Goal: Transaction & Acquisition: Purchase product/service

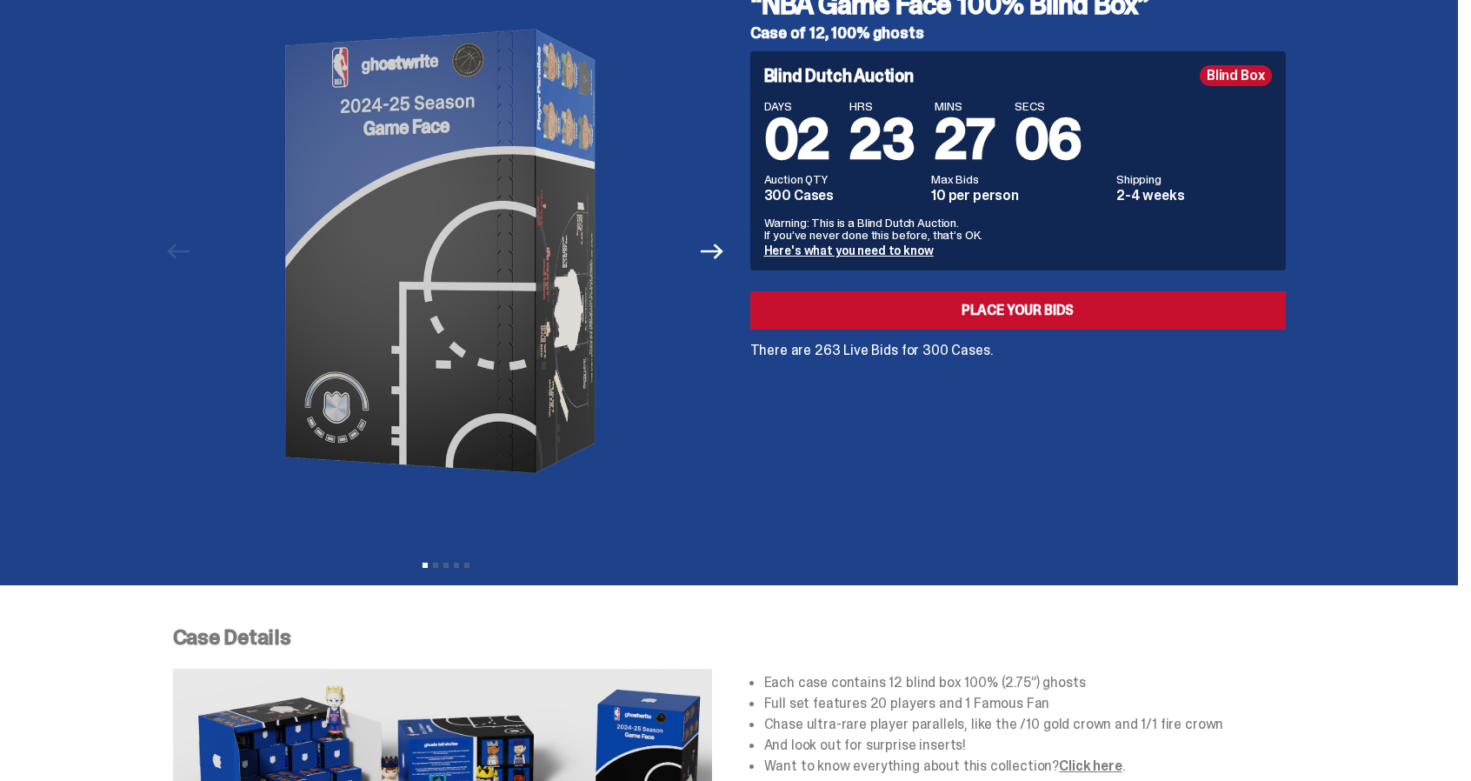
scroll to position [87, 0]
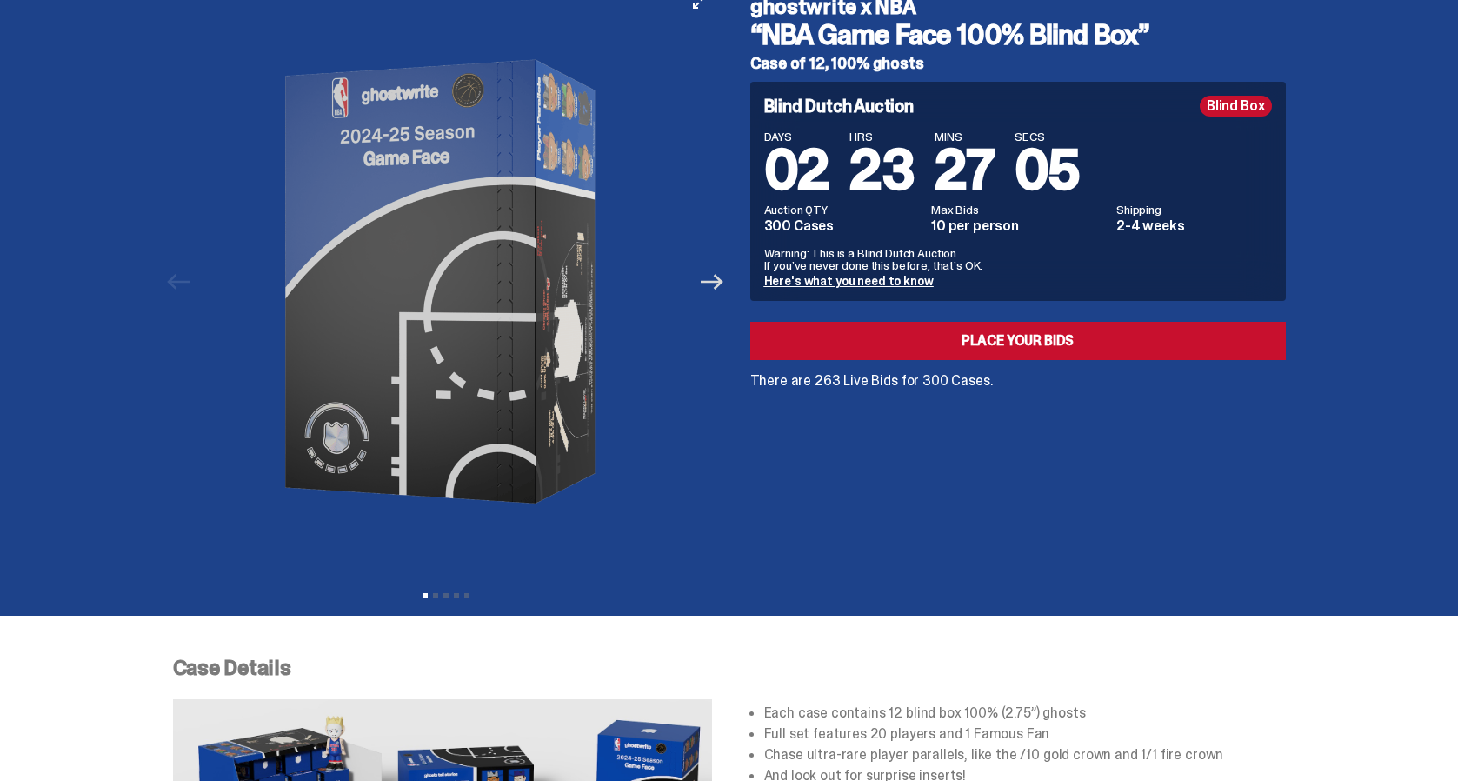
click at [713, 290] on icon "Next" at bounding box center [712, 281] width 23 height 23
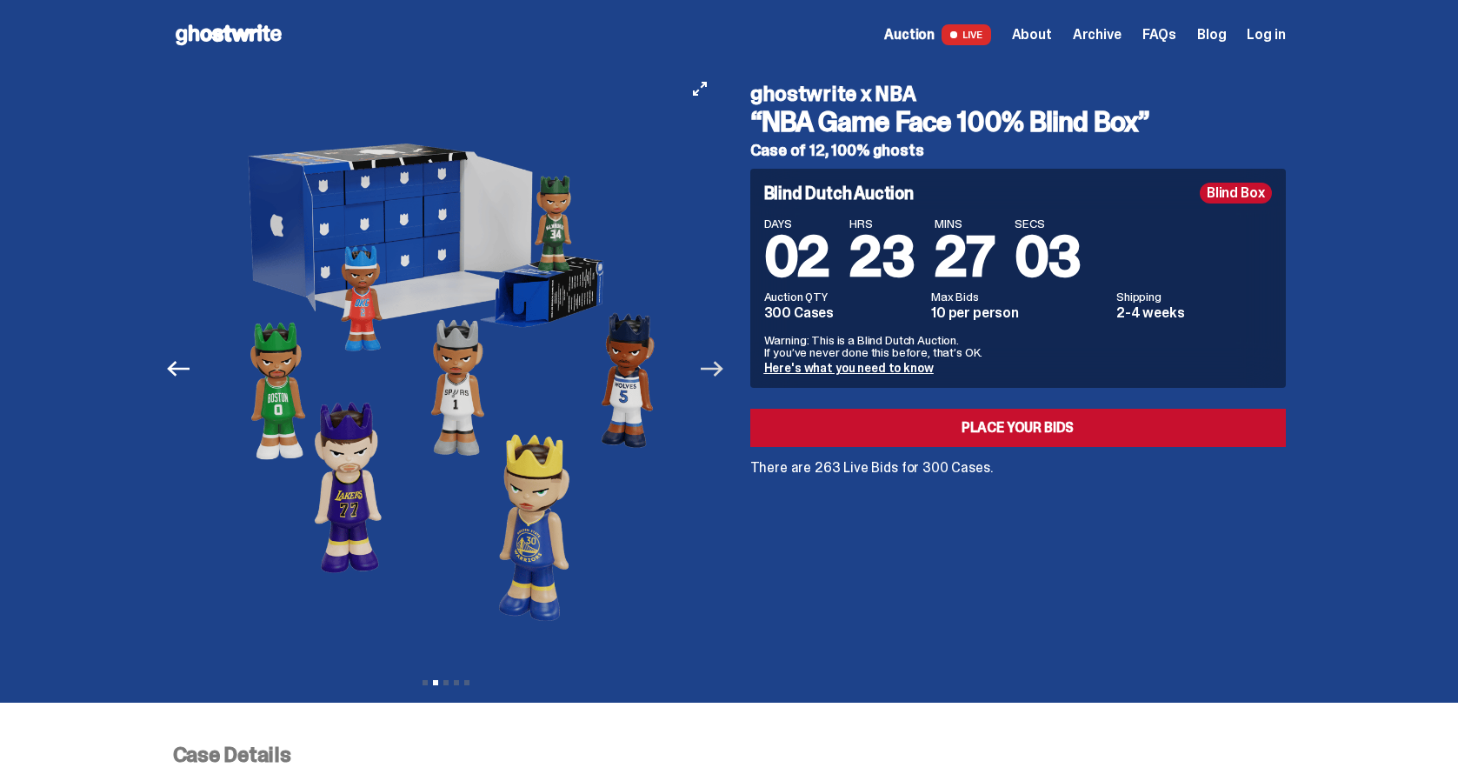
scroll to position [0, 0]
click at [812, 370] on link "Here's what you need to know" at bounding box center [849, 368] width 170 height 16
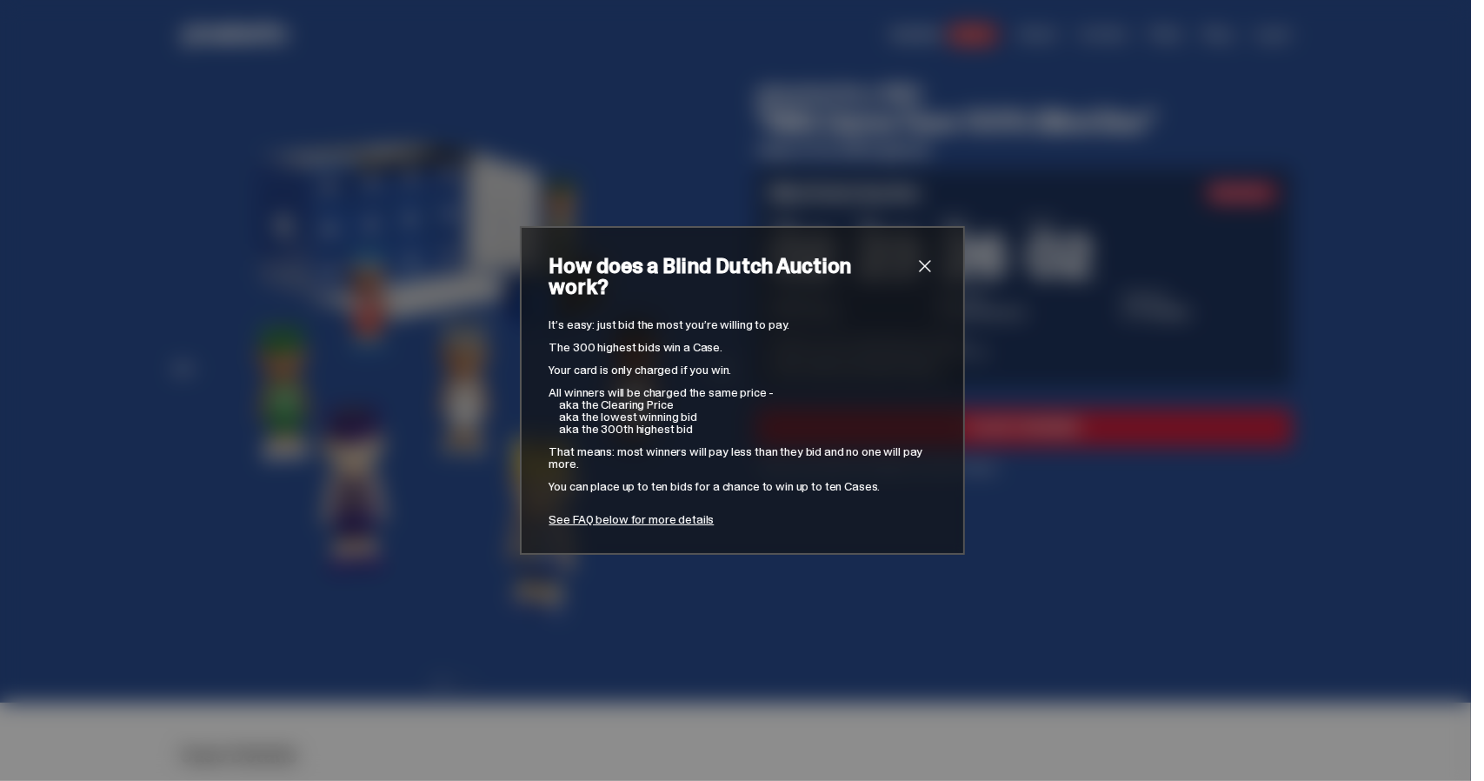
click at [917, 270] on span "close" at bounding box center [925, 266] width 21 height 21
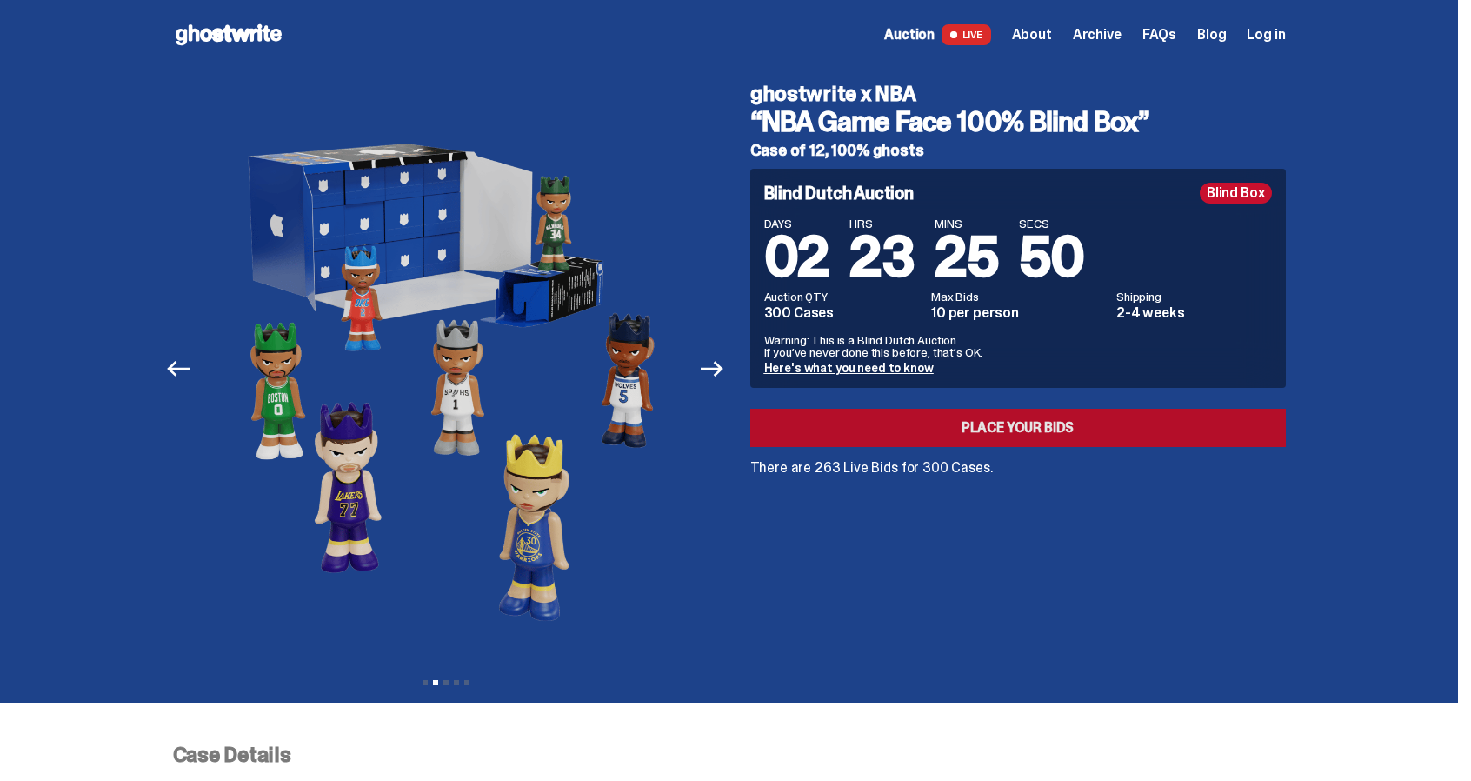
click at [1001, 419] on link "Place your Bids" at bounding box center [1018, 428] width 536 height 38
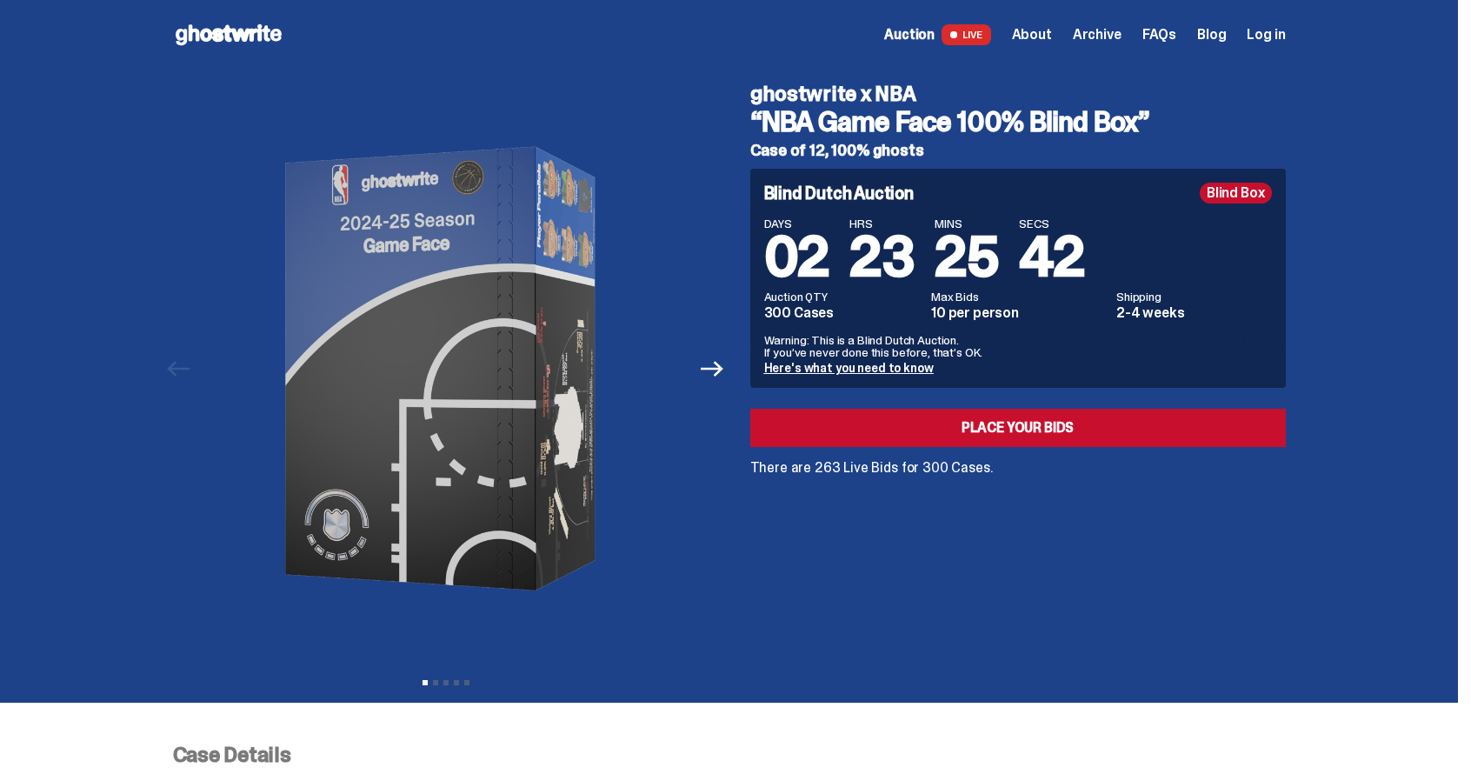
click at [217, 26] on icon at bounding box center [228, 35] width 111 height 28
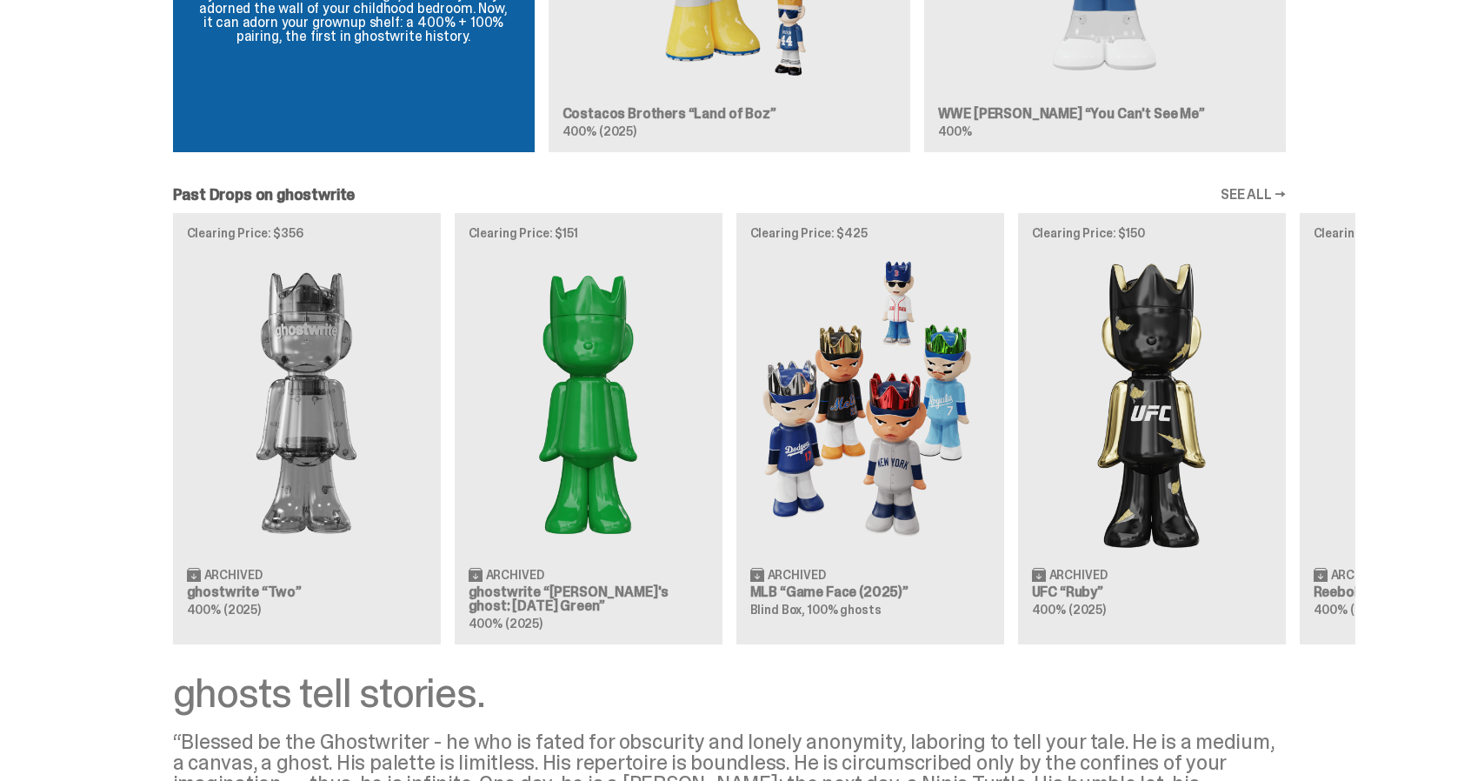
scroll to position [1884, 0]
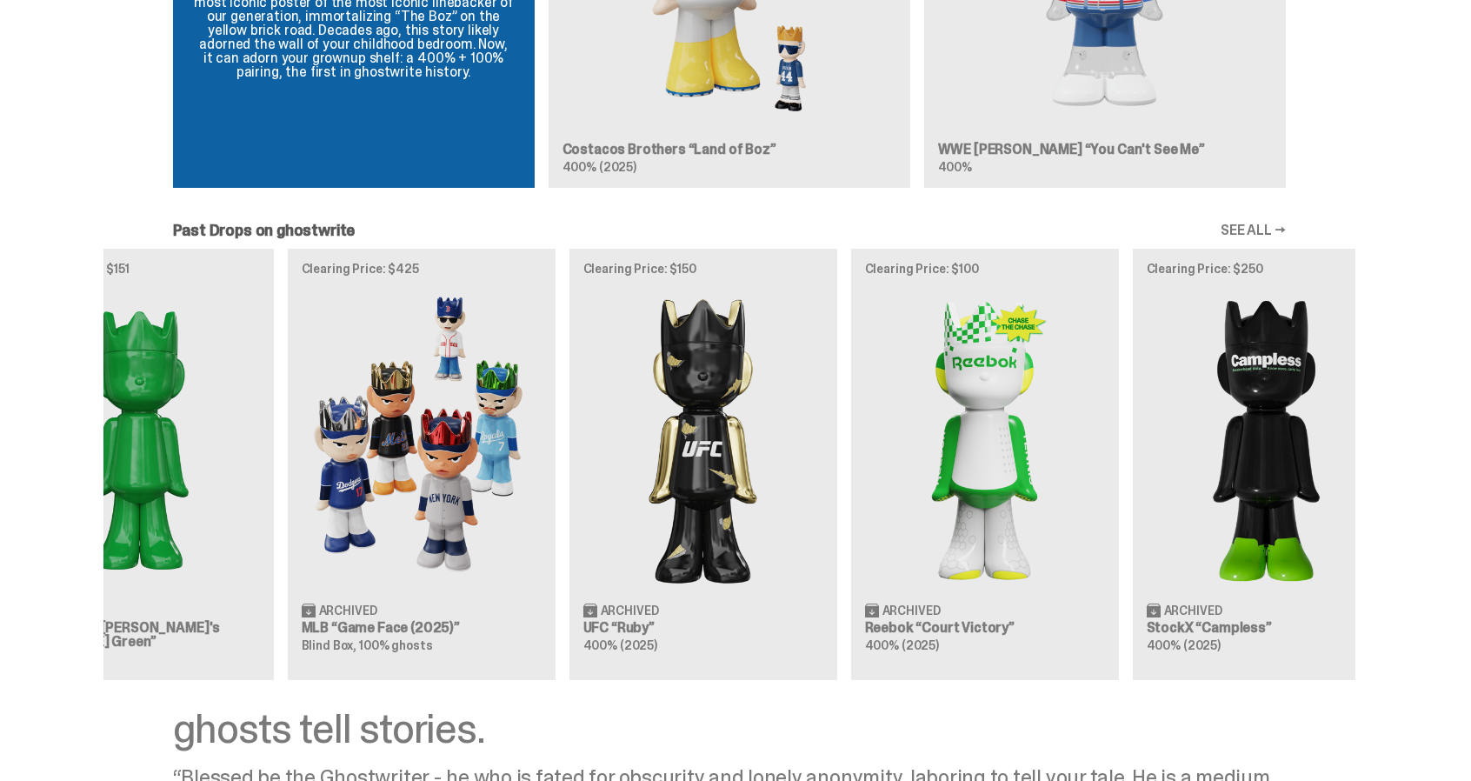
click at [864, 477] on div "Clearing Price: $356 Archived ghostwrite “Two” 400% (2025) Clearing Price: $151…" at bounding box center [729, 464] width 1252 height 431
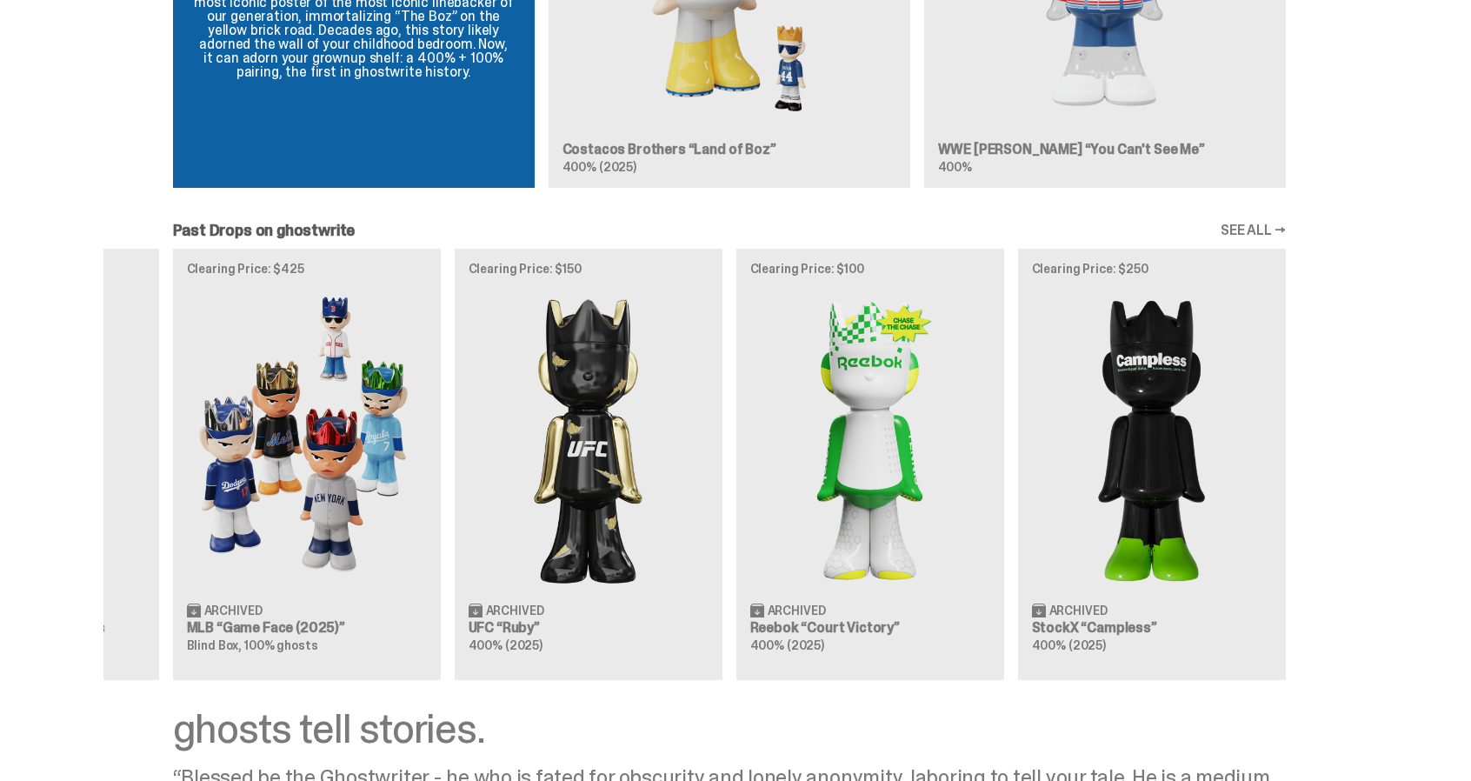
click at [762, 479] on div "Clearing Price: $356 Archived ghostwrite “Two” 400% (2025) Clearing Price: $151…" at bounding box center [729, 464] width 1252 height 431
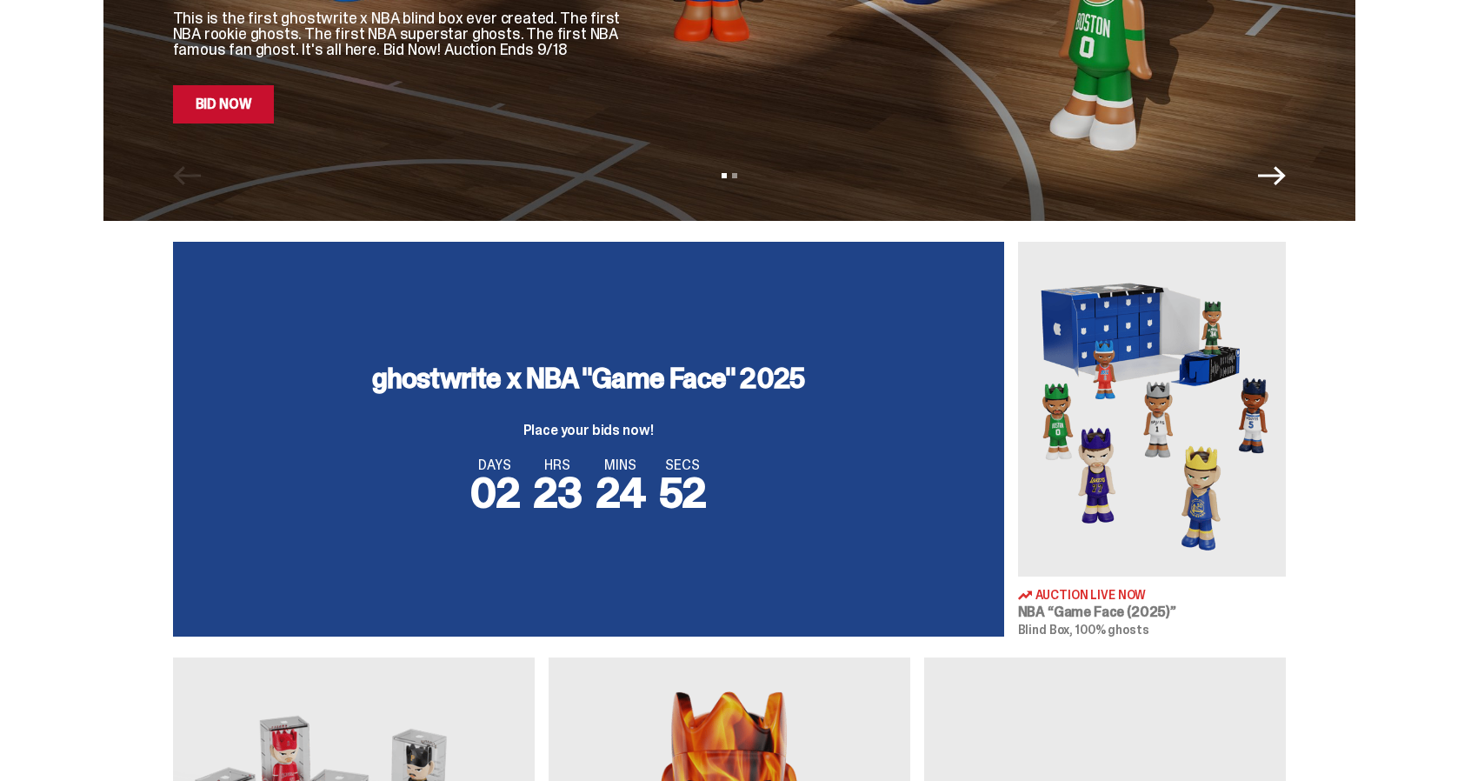
scroll to position [0, 0]
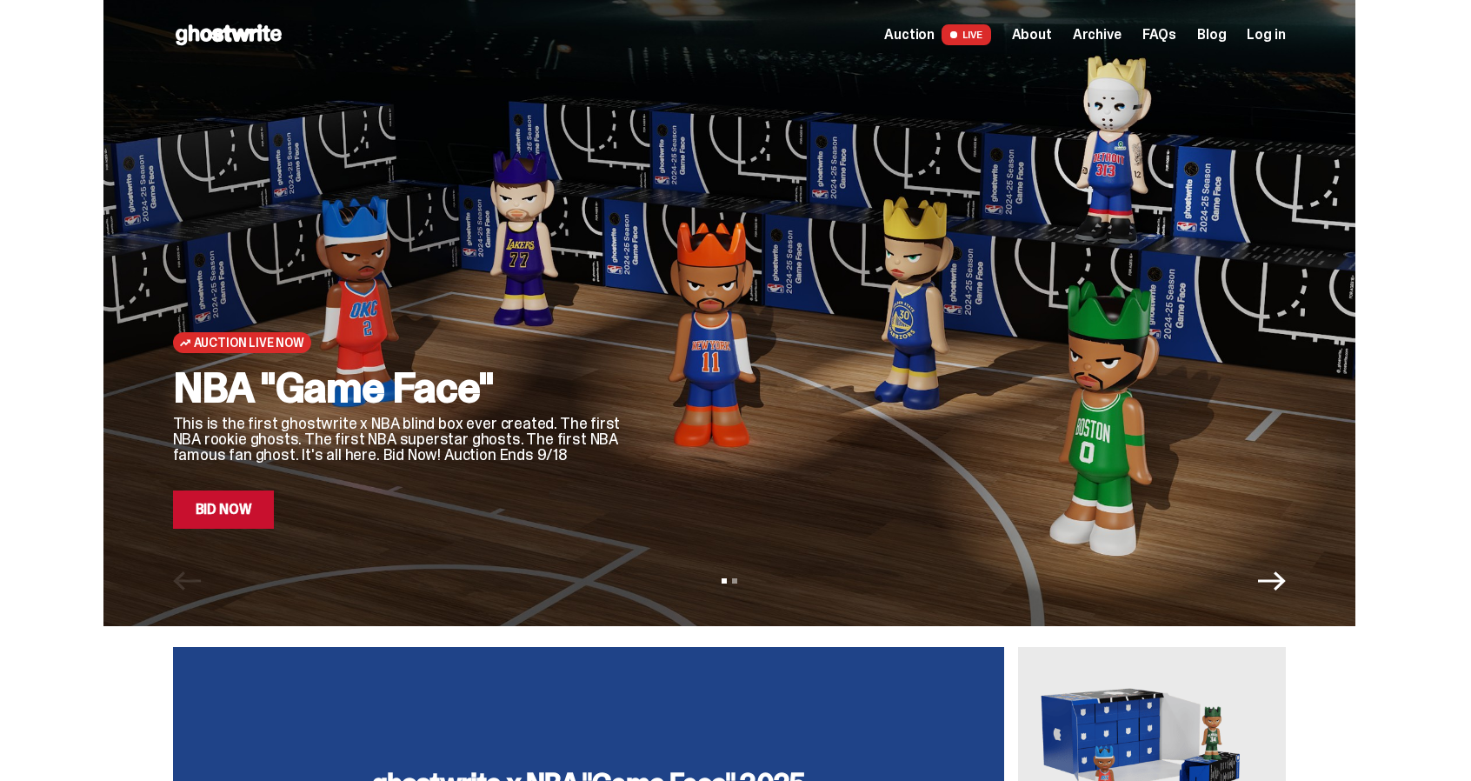
click at [1043, 35] on span "About" at bounding box center [1032, 35] width 40 height 14
